Goal: Task Accomplishment & Management: Use online tool/utility

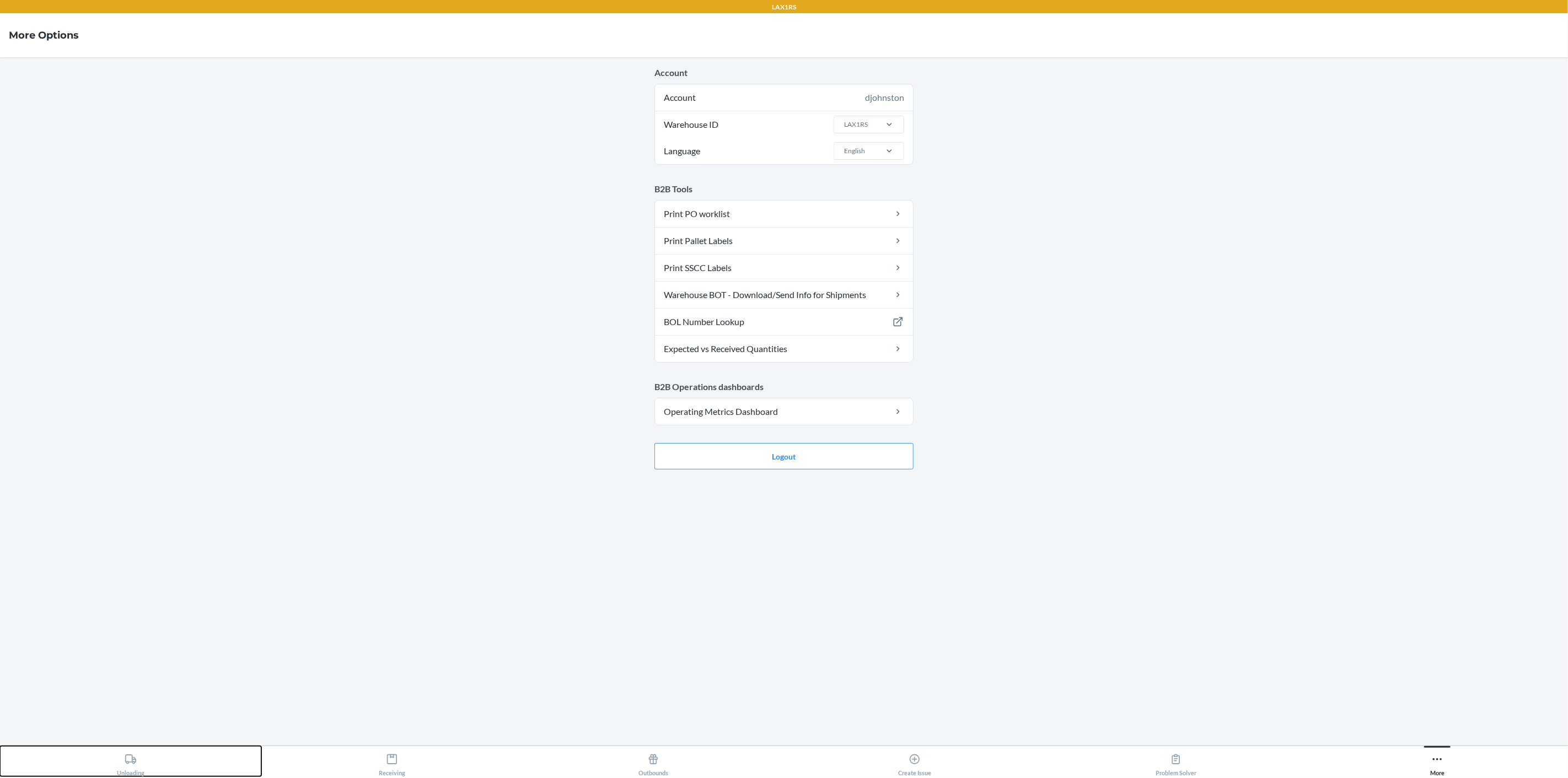
click at [133, 764] on icon at bounding box center [130, 759] width 11 height 9
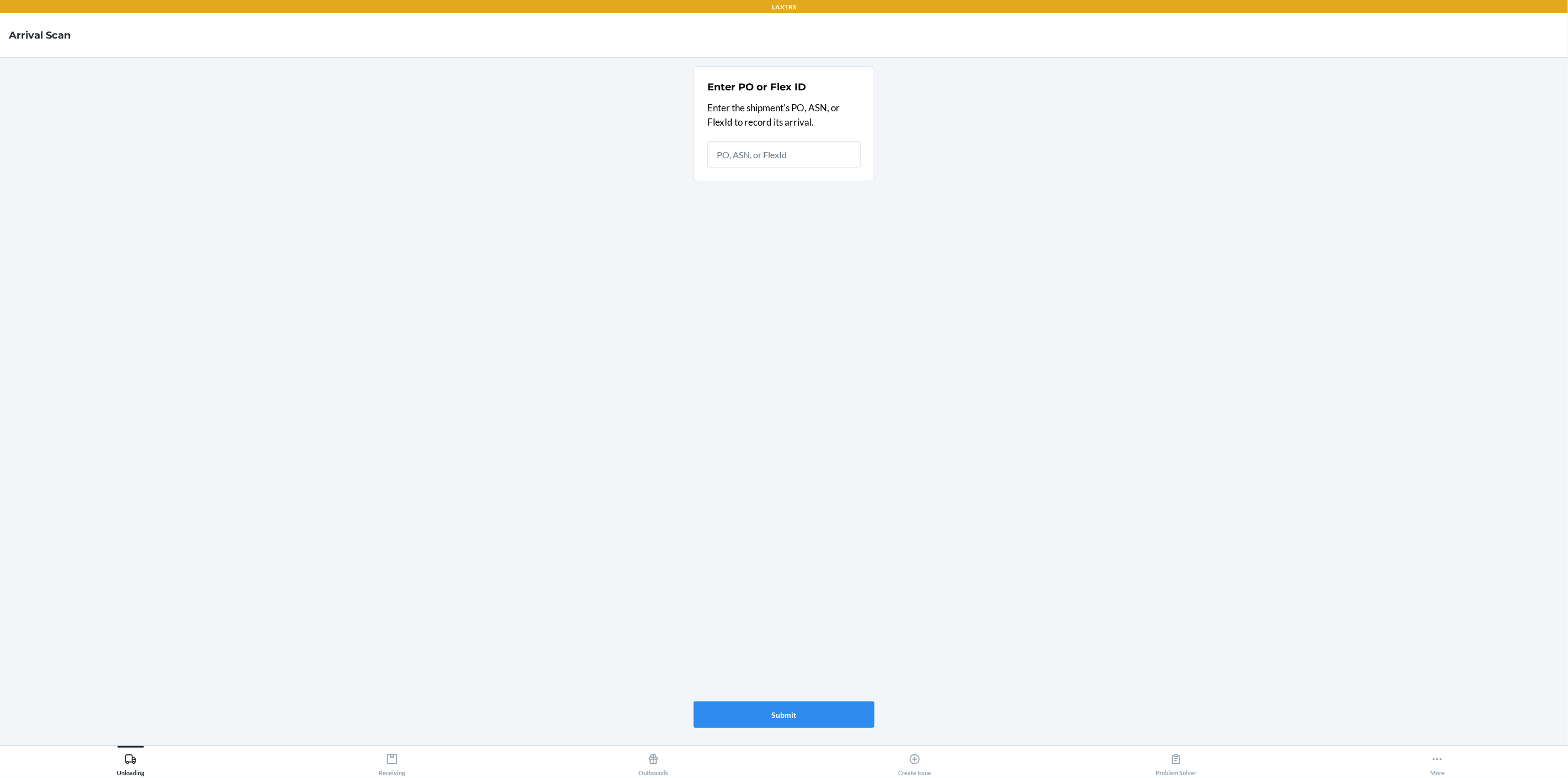
click at [741, 150] on input "text" at bounding box center [784, 154] width 154 height 26
click at [737, 153] on input "text" at bounding box center [784, 154] width 154 height 26
type input "9930394"
click at [797, 713] on button "Submit" at bounding box center [784, 715] width 181 height 26
click at [385, 759] on div "Receiving" at bounding box center [392, 763] width 26 height 28
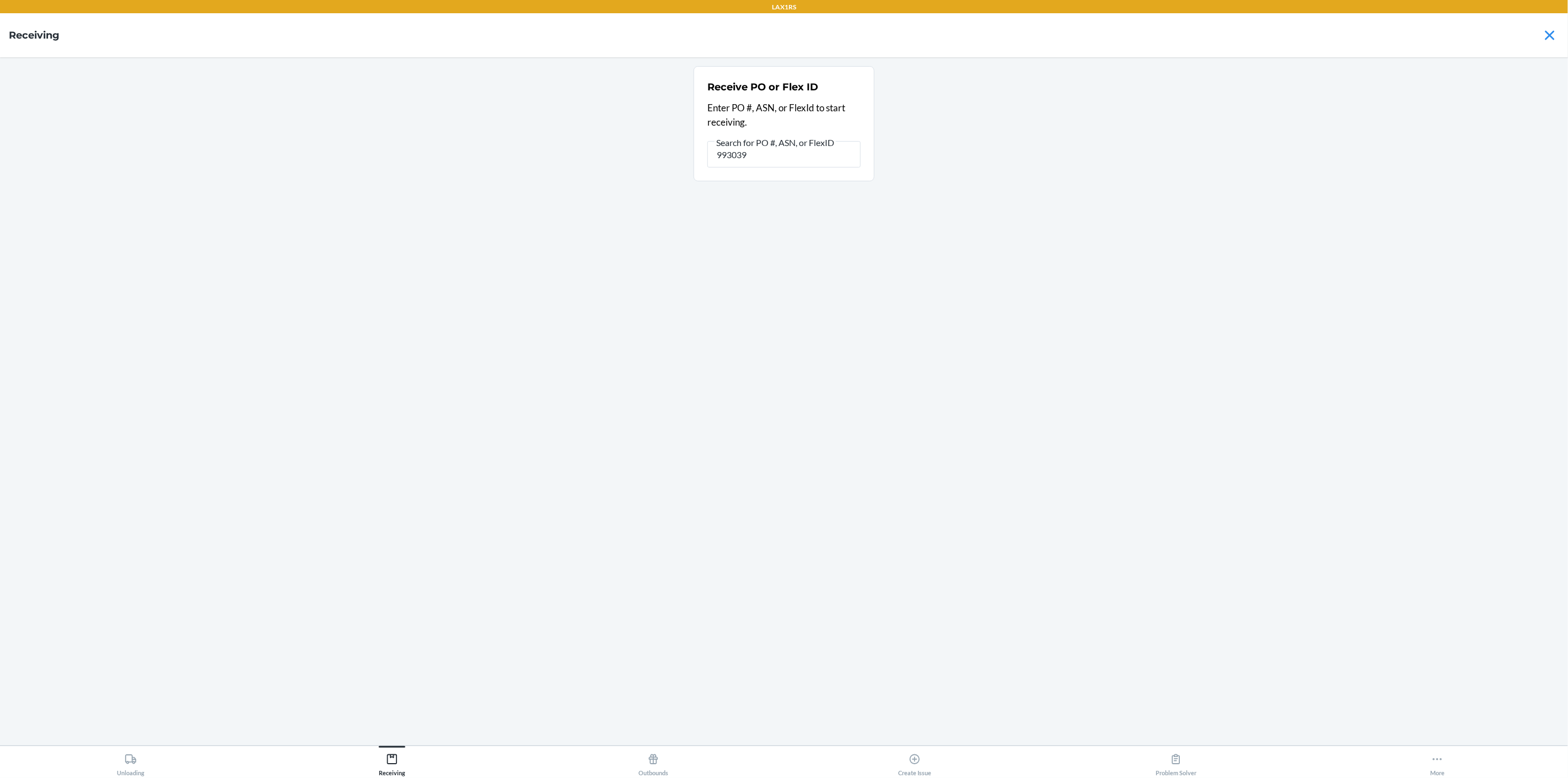
type input "9930394"
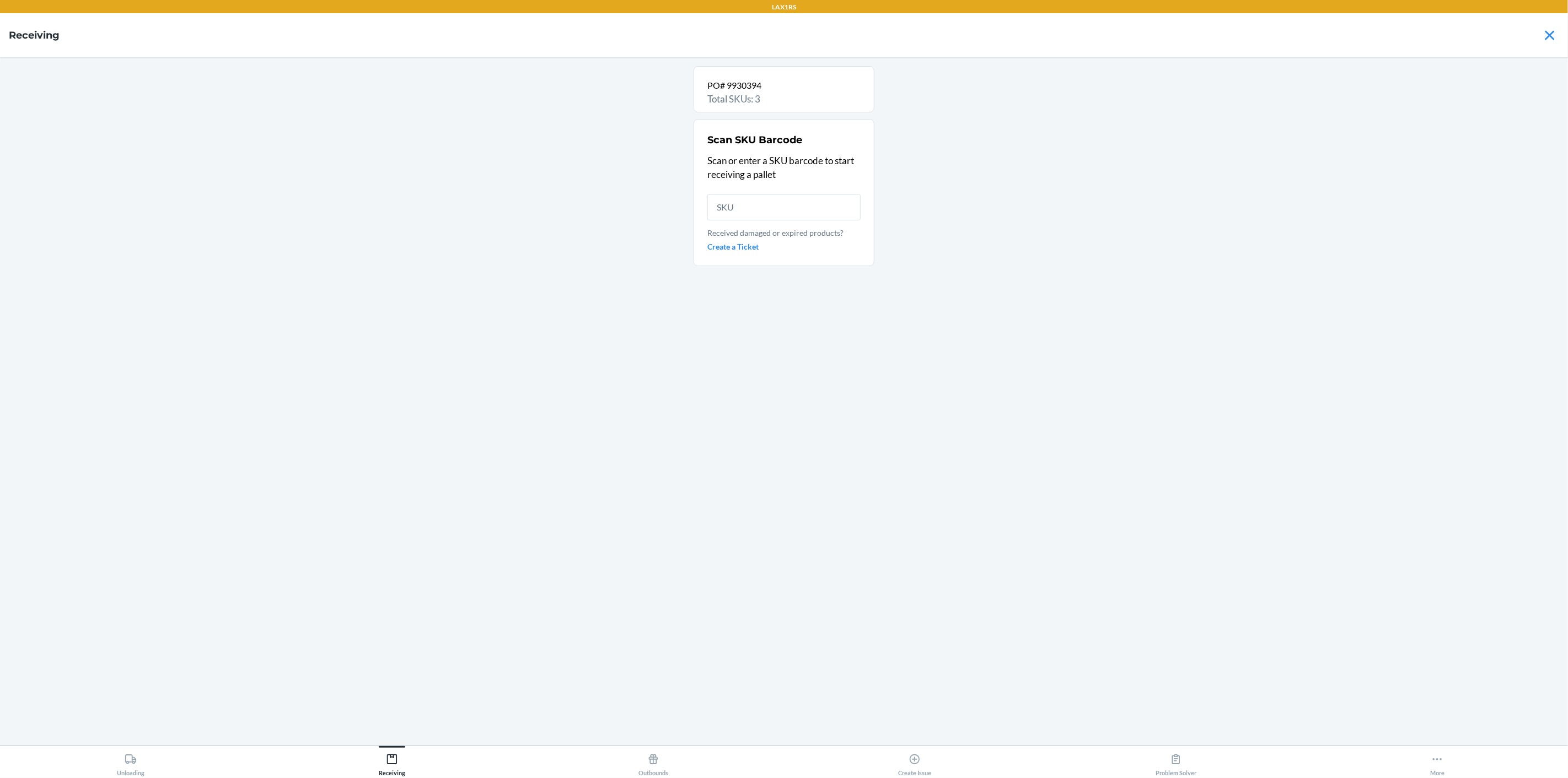
click at [752, 84] on p "PO# 9930394" at bounding box center [784, 85] width 154 height 13
copy p "9930394"
click at [1428, 765] on button "More" at bounding box center [1437, 761] width 261 height 30
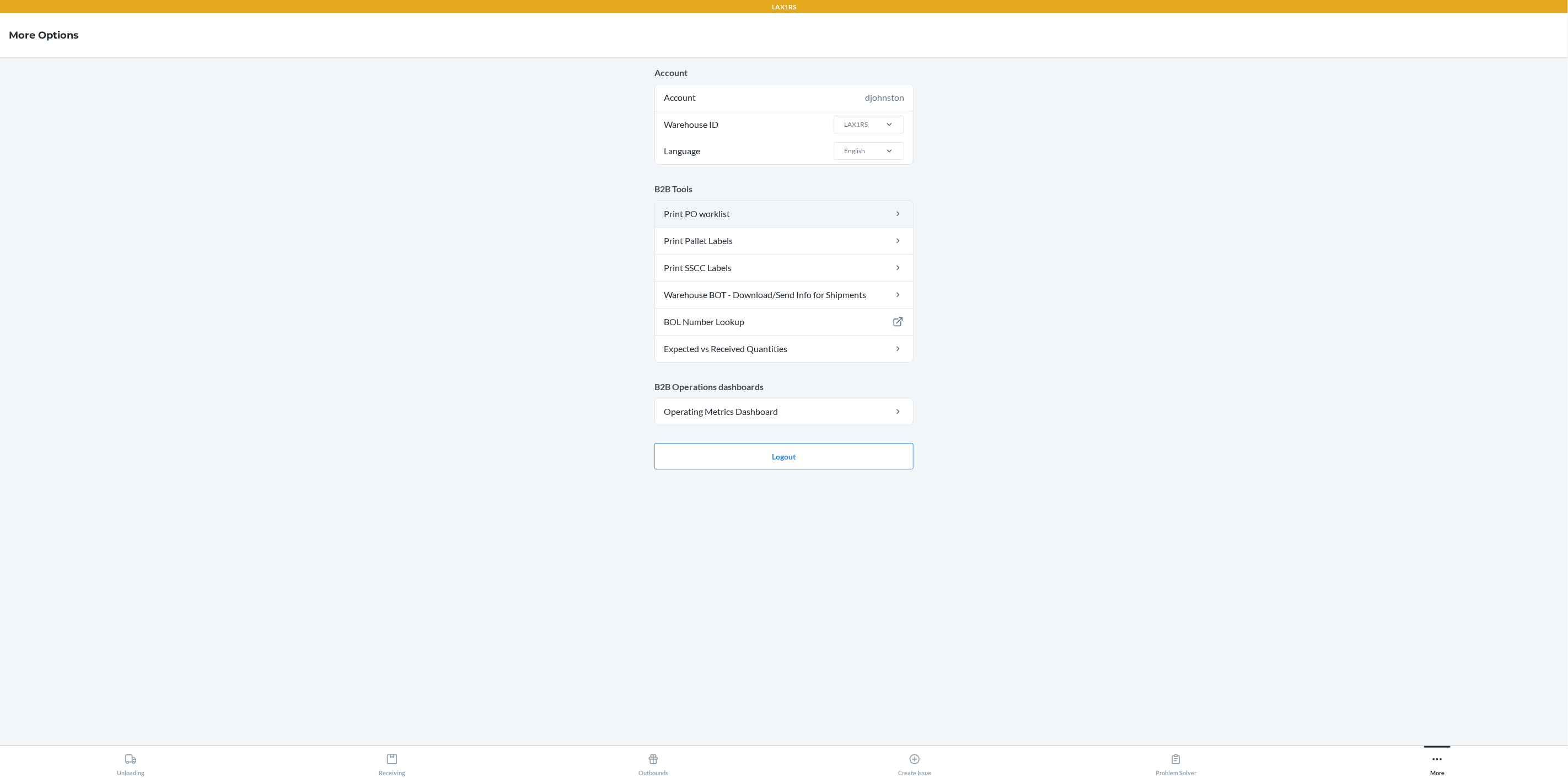
click at [757, 217] on link "Print PO worklist" at bounding box center [784, 214] width 258 height 26
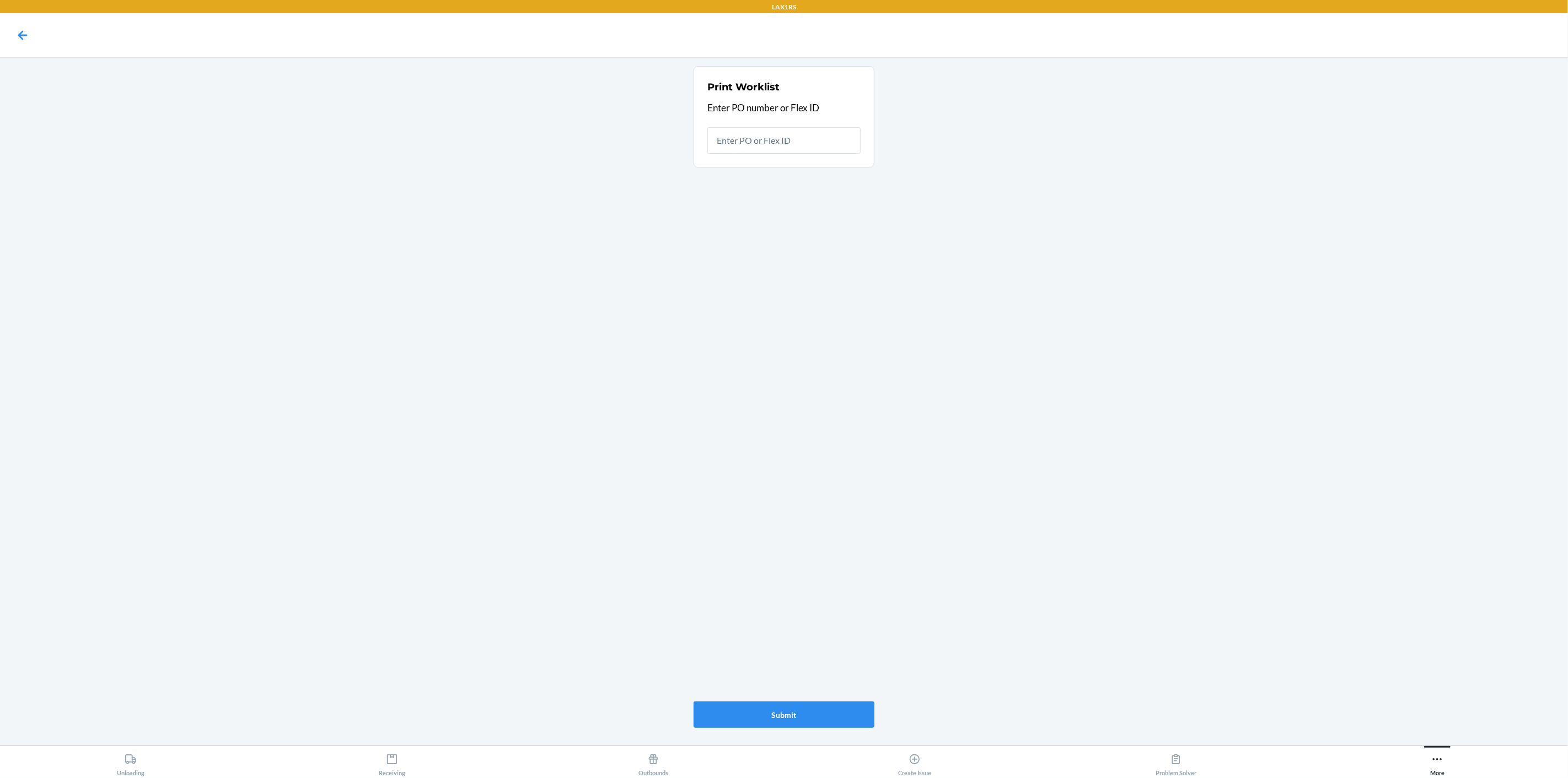
type input "9930394"
click at [379, 766] on div "Receiving" at bounding box center [392, 763] width 26 height 28
click at [763, 157] on input "text" at bounding box center [784, 154] width 154 height 26
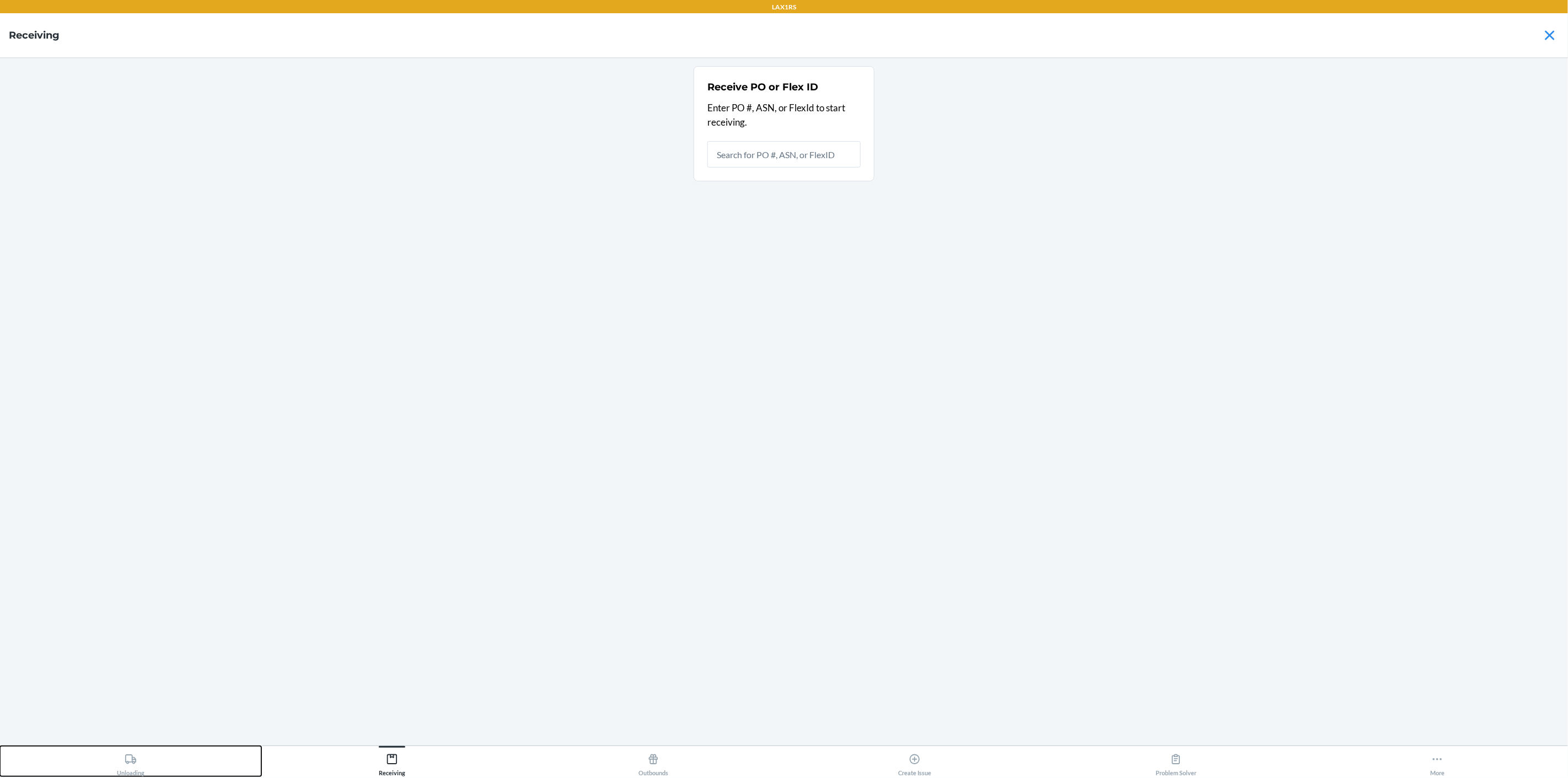
click at [124, 758] on div "Unloading" at bounding box center [131, 763] width 28 height 28
